Goal: Information Seeking & Learning: Learn about a topic

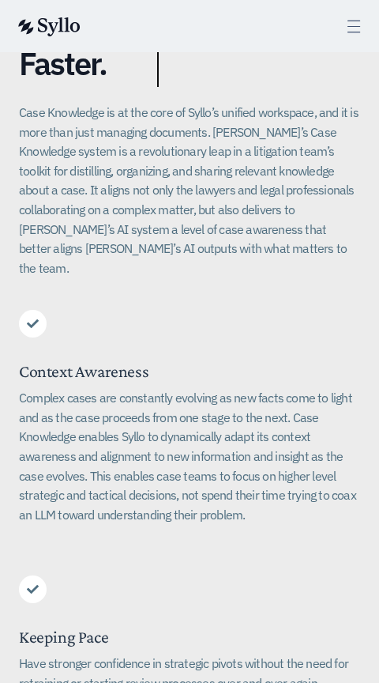
scroll to position [93, 0]
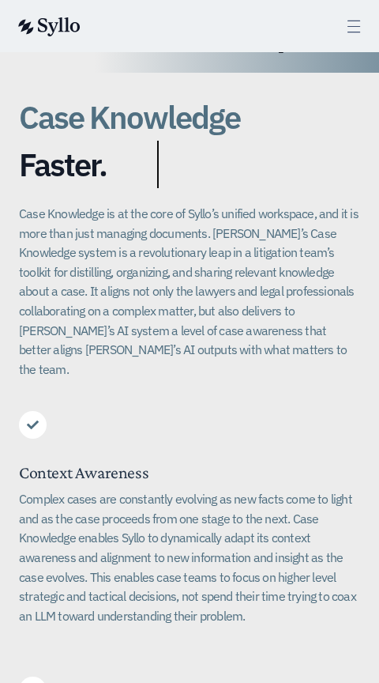
click at [46, 411] on div at bounding box center [33, 427] width 28 height 32
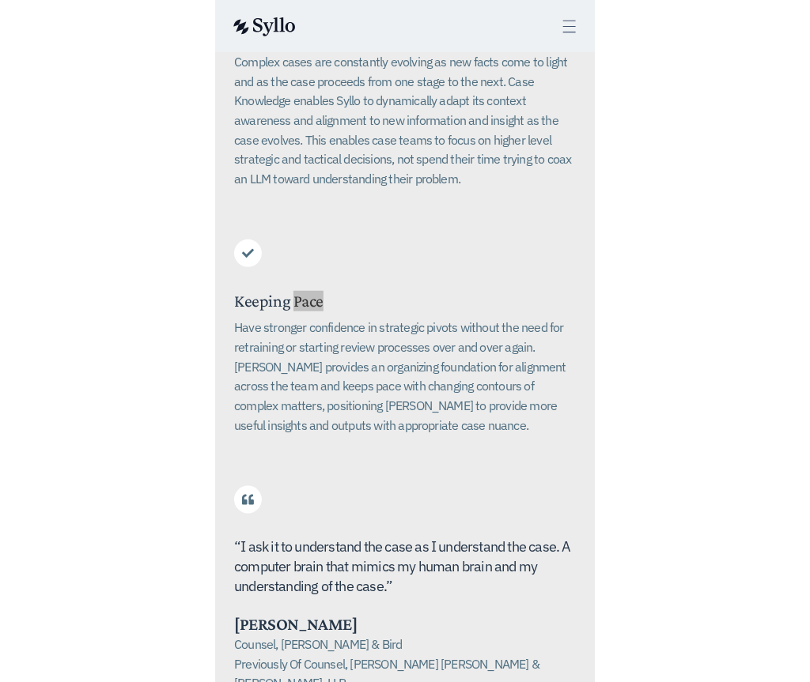
scroll to position [583, 0]
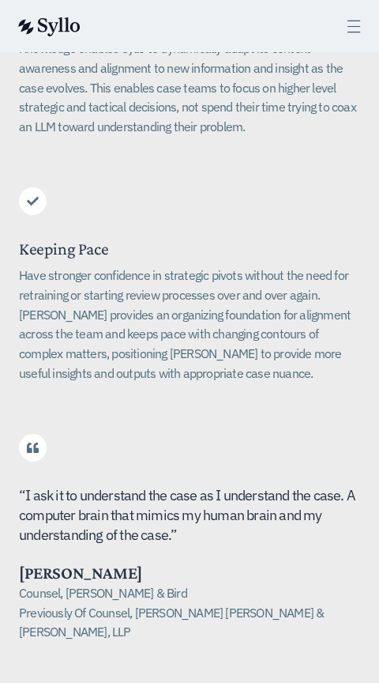
click at [148, 501] on span "nderstand the case as I understand the case. A computer brain that mimics my hu…" at bounding box center [187, 515] width 337 height 58
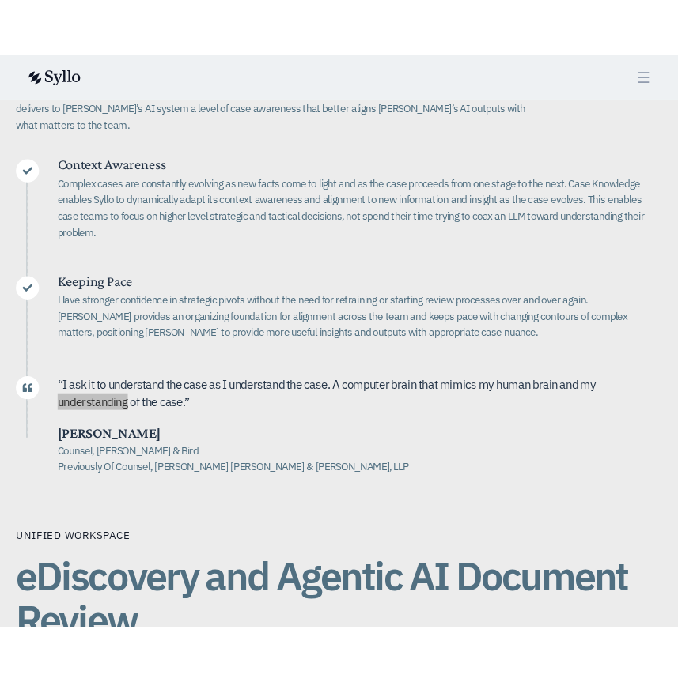
scroll to position [241, 0]
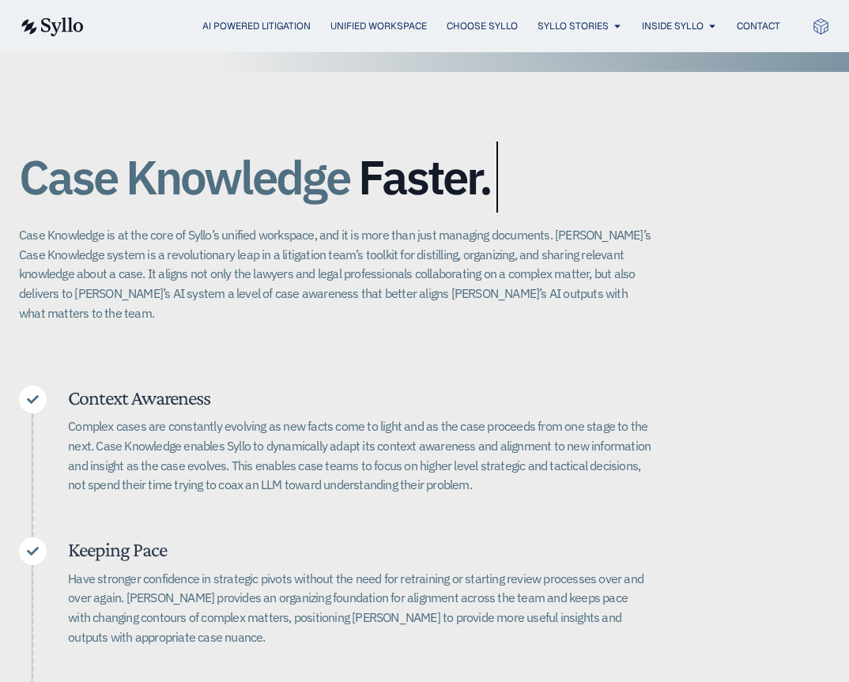
click at [534, 417] on p "Complex cases are constantly evolving as new facts come to light and as the cas…" at bounding box center [359, 456] width 583 height 78
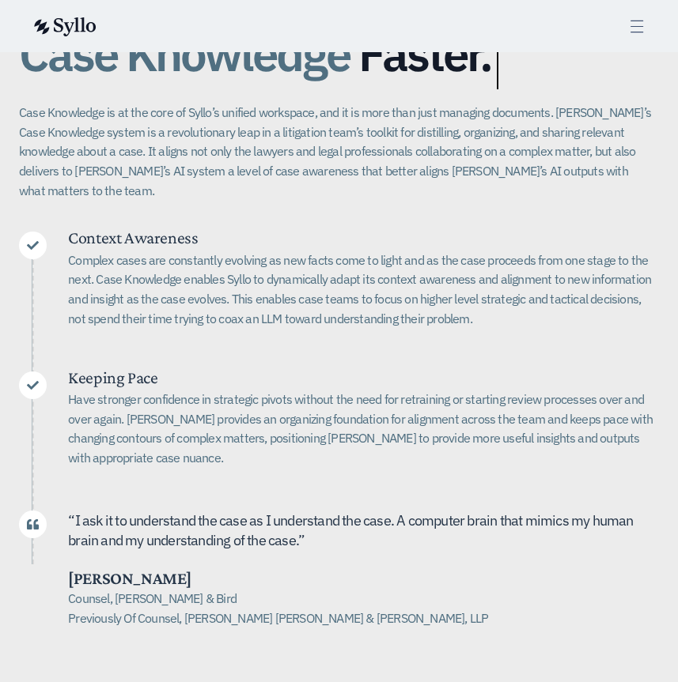
click at [41, 252] on div at bounding box center [31, 288] width 25 height 112
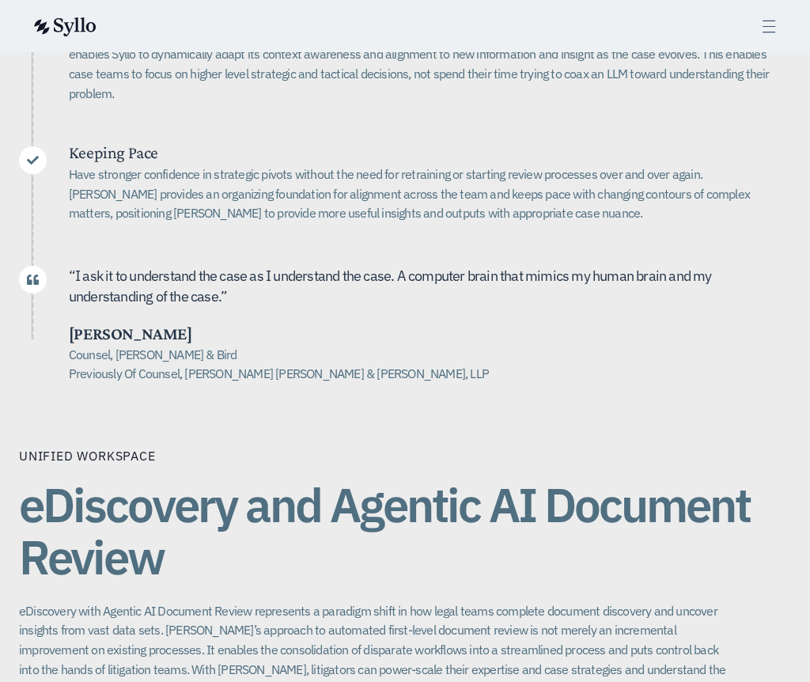
scroll to position [113, 0]
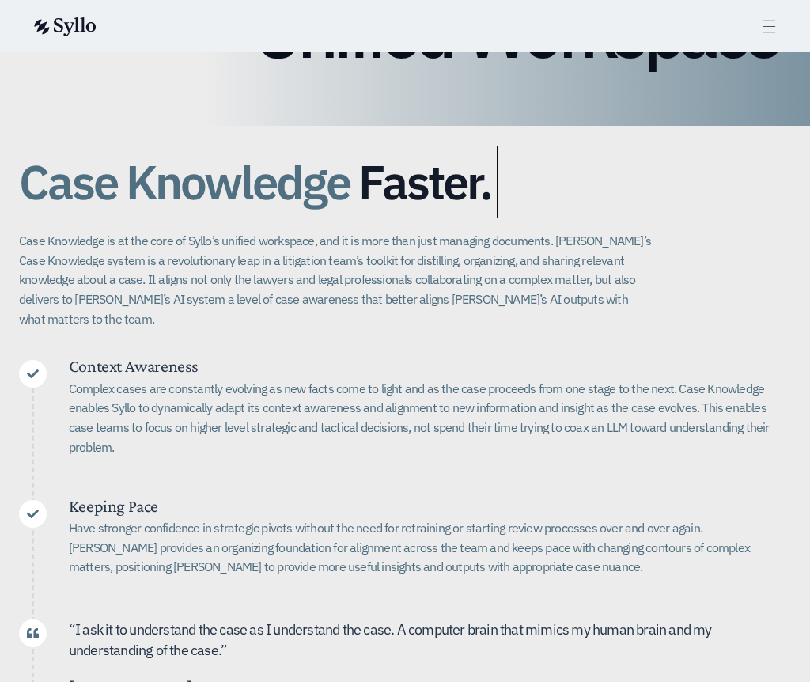
click at [172, 429] on div "Context Awareness Complex cases are constantly evolving as new facts come to li…" at bounding box center [405, 548] width 772 height 377
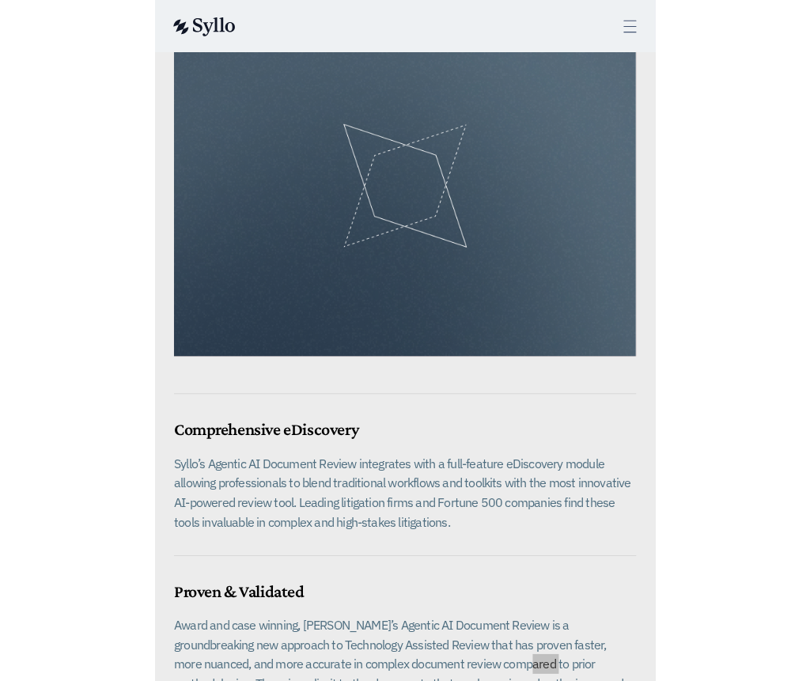
scroll to position [1612, 0]
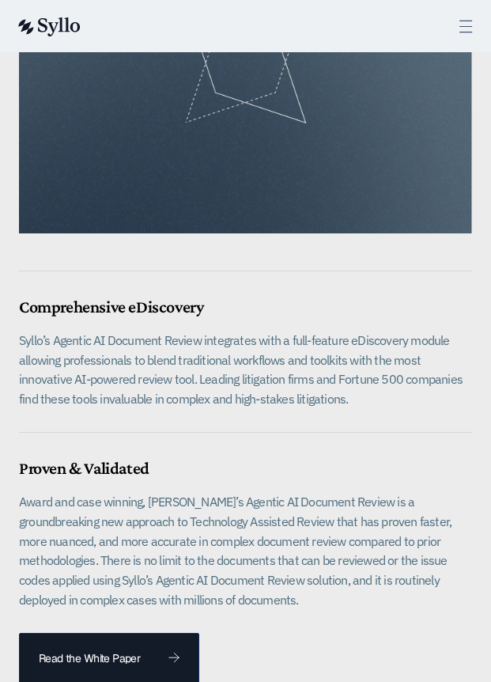
click at [309, 497] on p "Award and case winning, [PERSON_NAME]’s Agentic AI Document Review is a groundb…" at bounding box center [245, 550] width 453 height 117
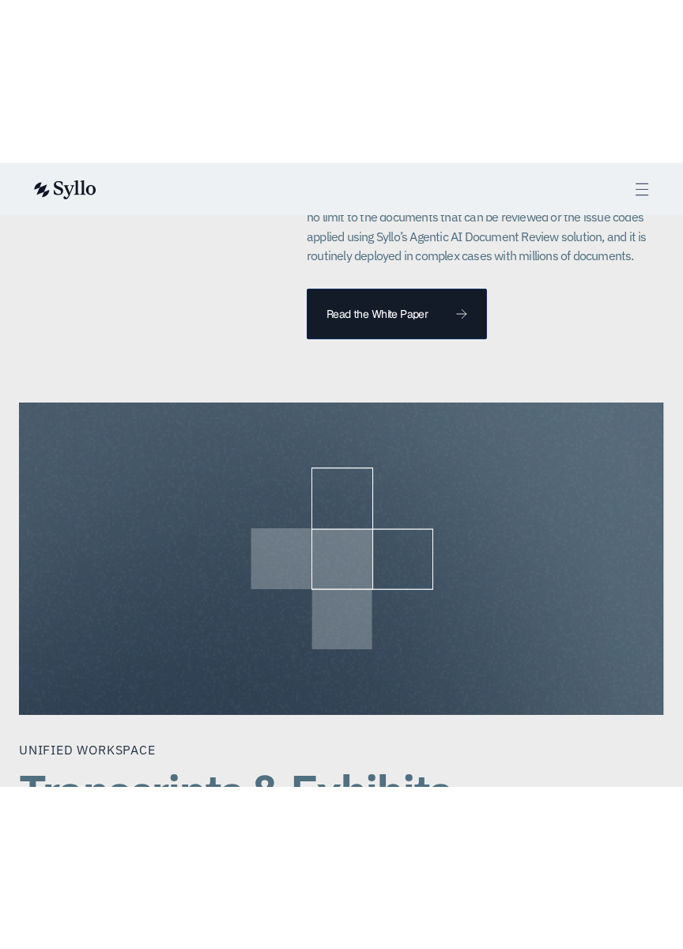
scroll to position [1911, 0]
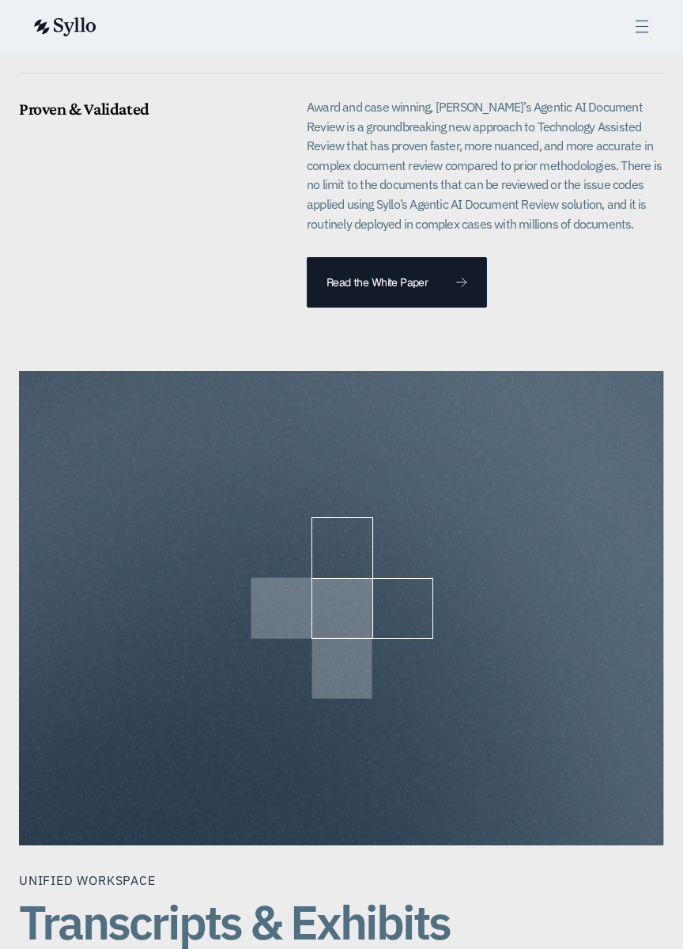
click at [509, 493] on div at bounding box center [341, 608] width 645 height 474
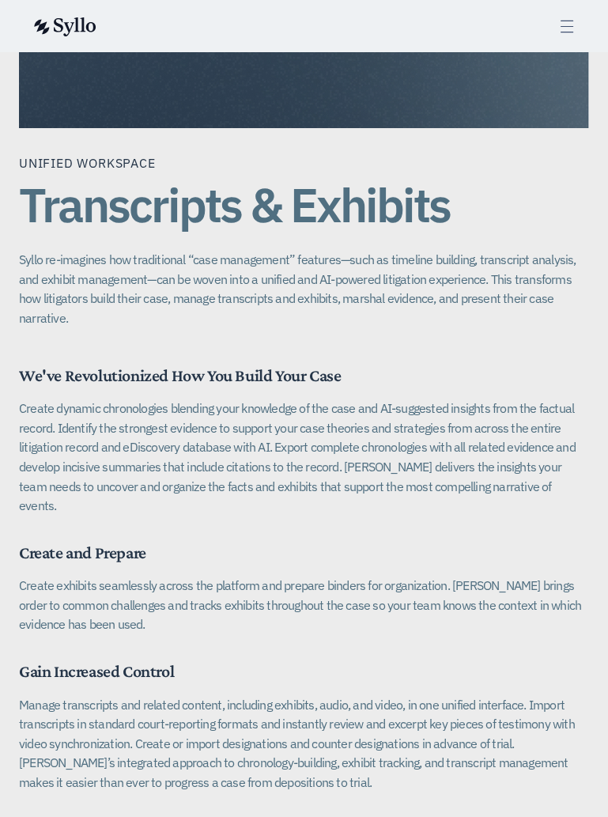
scroll to position [2571, 0]
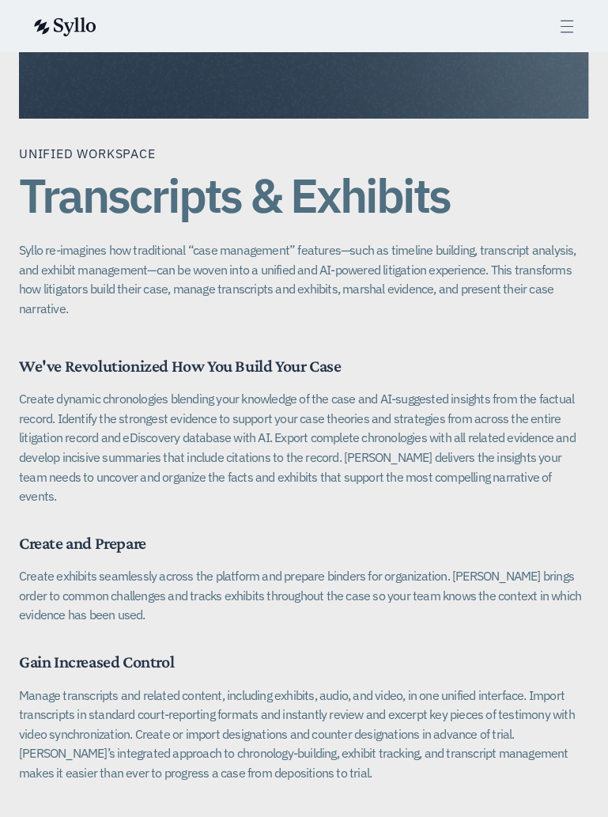
click at [93, 240] on p "Syllo re-imagines how traditional “case management” features—such as timeline b…" at bounding box center [304, 279] width 570 height 78
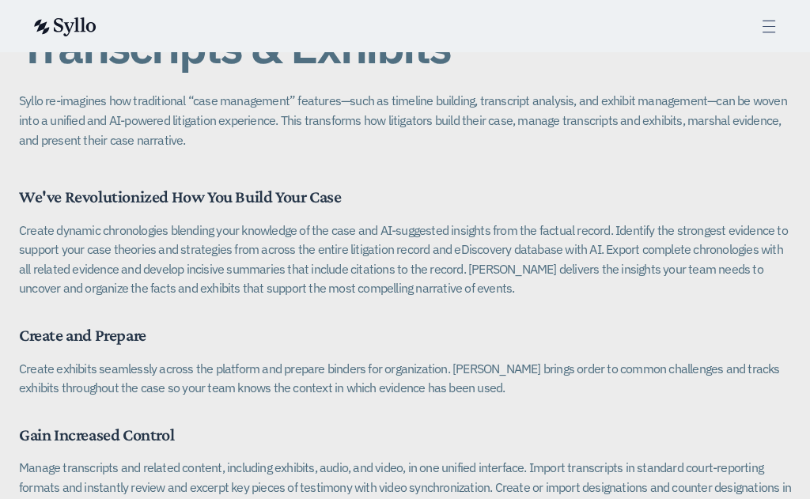
scroll to position [2750, 0]
